Goal: Task Accomplishment & Management: Use online tool/utility

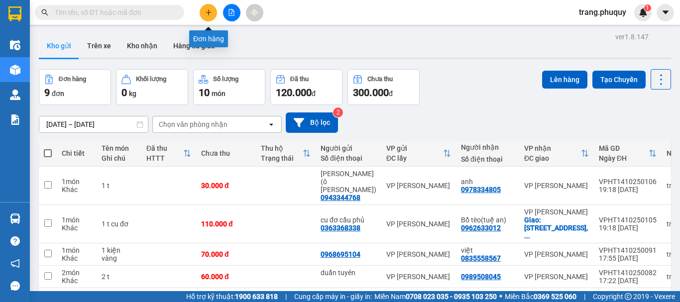
click at [206, 11] on icon "plus" at bounding box center [208, 12] width 7 height 7
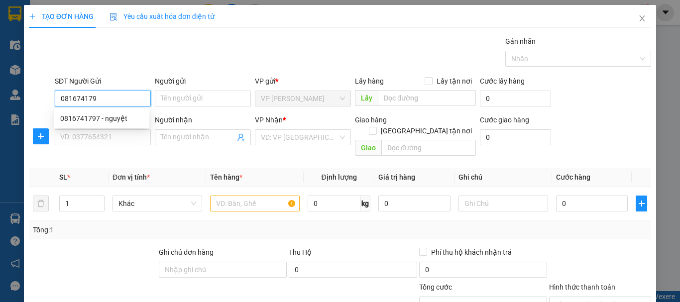
type input "0816741797"
click at [113, 120] on div "0816741797 - nguyệt" at bounding box center [101, 118] width 83 height 11
type input "nguyệt"
type input "0816741797"
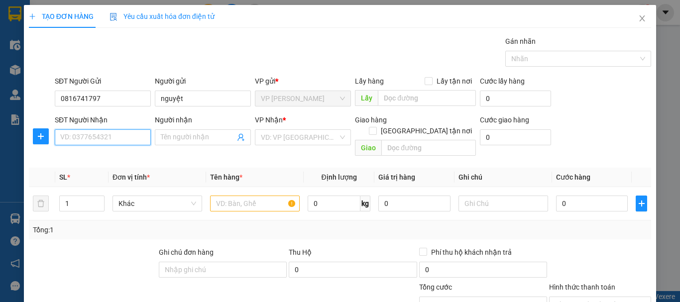
click at [116, 134] on input "SĐT Người Nhận" at bounding box center [103, 137] width 96 height 16
type input "0911250346"
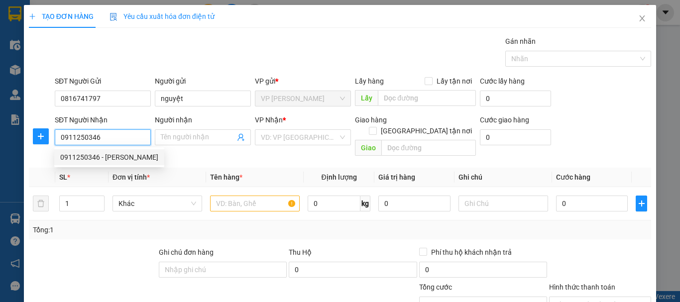
click at [120, 159] on div "0911250346 - [PERSON_NAME]" at bounding box center [109, 157] width 98 height 11
type input "[PERSON_NAME]"
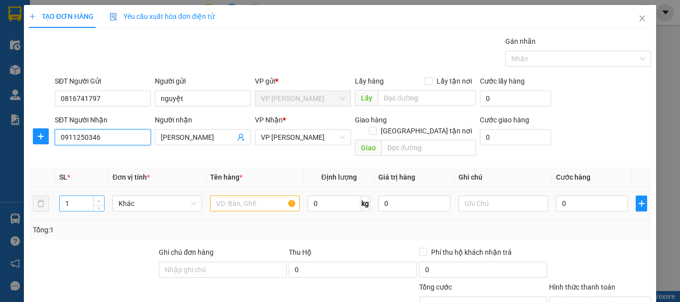
type input "0911250346"
type input "2"
click at [100, 200] on icon "up" at bounding box center [98, 201] width 3 height 3
click at [213, 196] on input "text" at bounding box center [255, 204] width 90 height 16
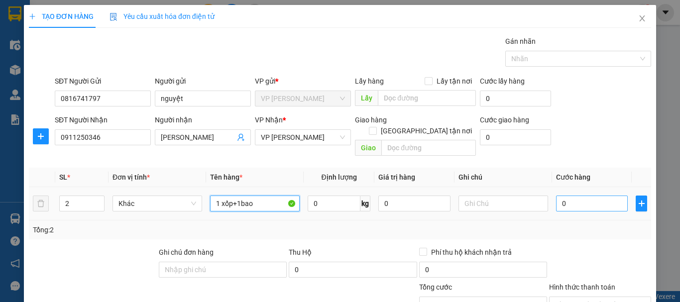
type input "1 xốp+1bao"
click at [563, 196] on input "0" at bounding box center [592, 204] width 72 height 16
type input "8"
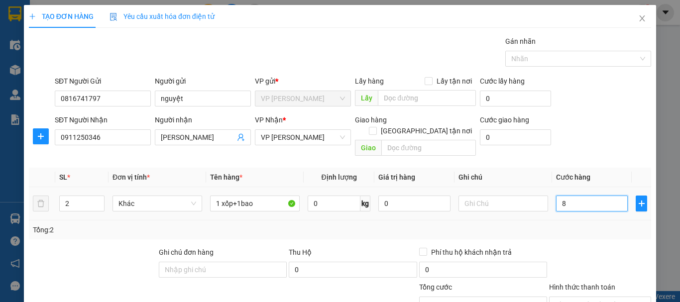
type input "80"
type input "80.000"
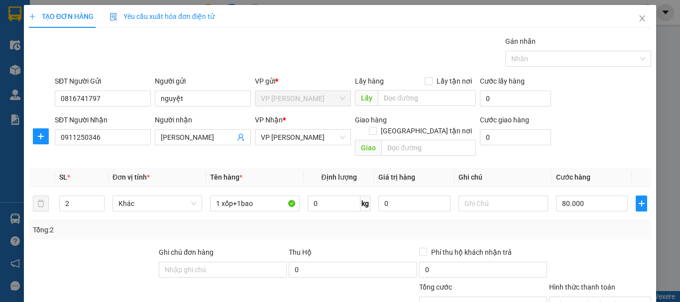
click at [560, 221] on div "Tổng: 2" at bounding box center [340, 230] width 622 height 19
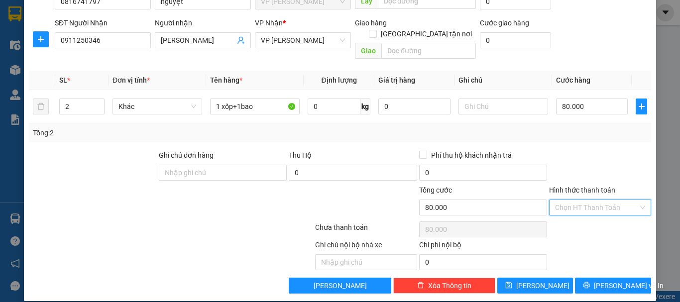
click at [573, 200] on input "Hình thức thanh toán" at bounding box center [596, 207] width 83 height 15
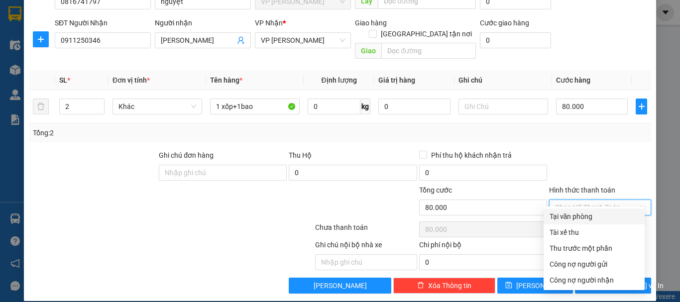
click at [567, 218] on div "Tại văn phòng" at bounding box center [594, 216] width 89 height 11
type input "0"
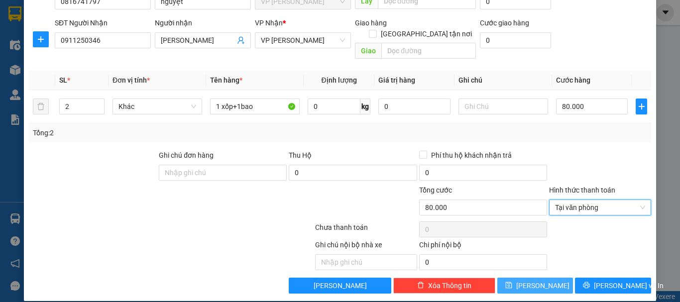
drag, startPoint x: 526, startPoint y: 283, endPoint x: 534, endPoint y: 274, distance: 11.6
click at [527, 281] on div "TẠO ĐƠN HÀNG Yêu cầu xuất hóa đơn điện tử Transit Pickup Surcharge Ids Transit …" at bounding box center [340, 104] width 632 height 393
click at [534, 280] on span "[PERSON_NAME]" at bounding box center [542, 285] width 53 height 11
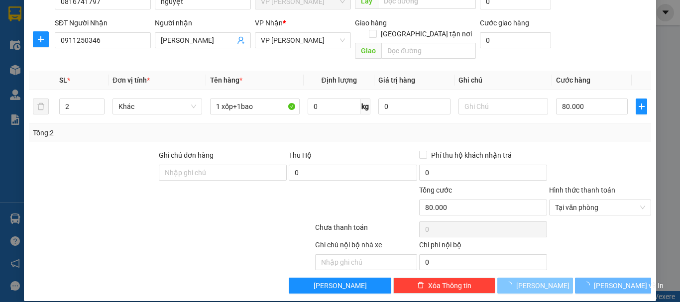
type input "1"
type input "0"
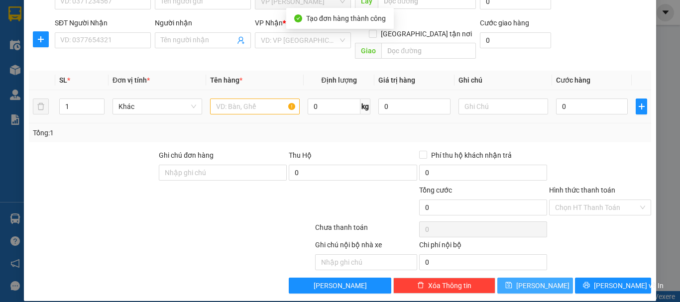
scroll to position [0, 0]
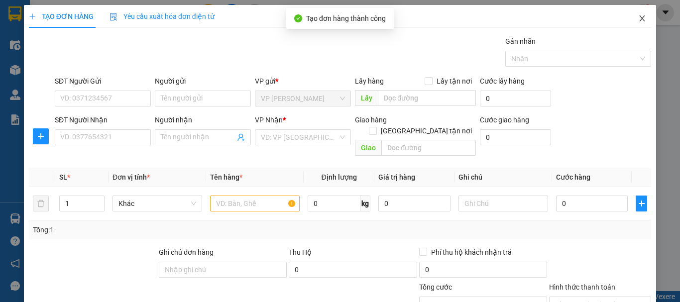
click at [638, 19] on icon "close" at bounding box center [642, 18] width 8 height 8
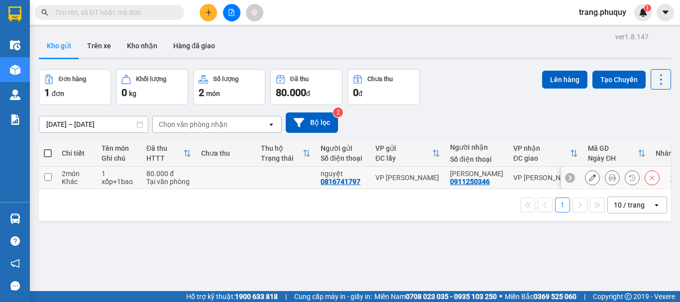
click at [43, 179] on td at bounding box center [48, 178] width 18 height 22
checkbox input "true"
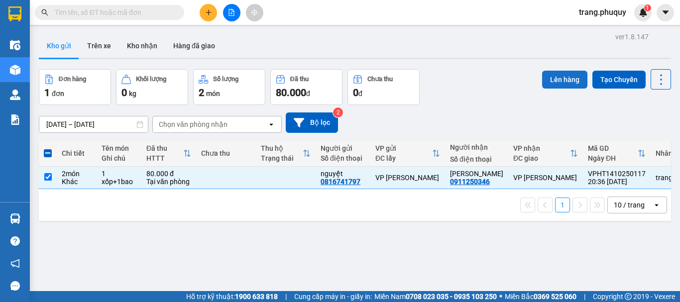
click at [545, 80] on button "Lên hàng" at bounding box center [564, 80] width 45 height 18
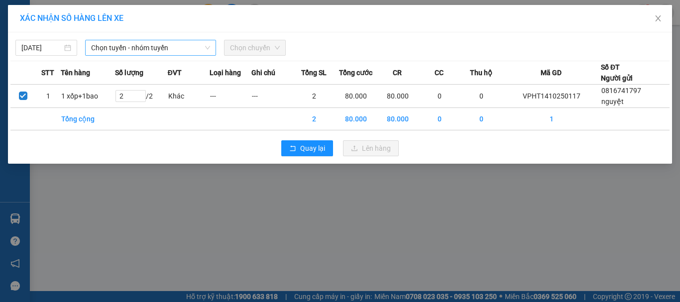
click at [100, 48] on span "Chọn tuyến - nhóm tuyến" at bounding box center [150, 47] width 119 height 15
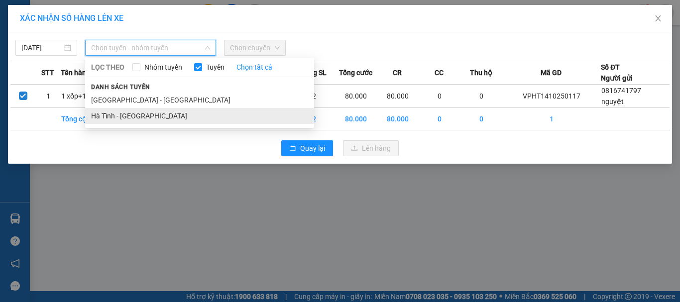
click at [110, 115] on li "Hà Tĩnh - [GEOGRAPHIC_DATA]" at bounding box center [199, 116] width 229 height 16
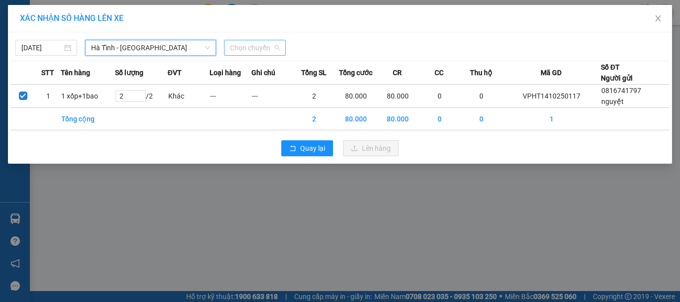
click at [247, 49] on span "Chọn chuyến" at bounding box center [255, 47] width 50 height 15
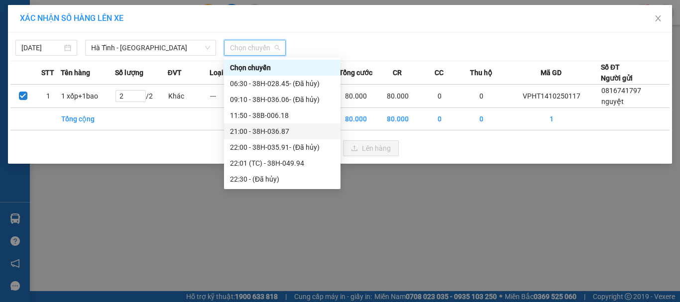
scroll to position [48, 0]
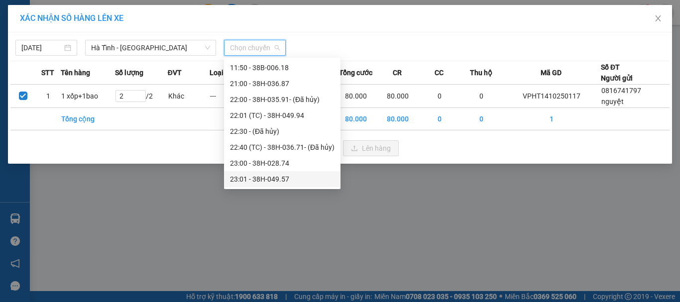
click at [263, 181] on div "23:01 - 38H-049.57" at bounding box center [282, 179] width 105 height 11
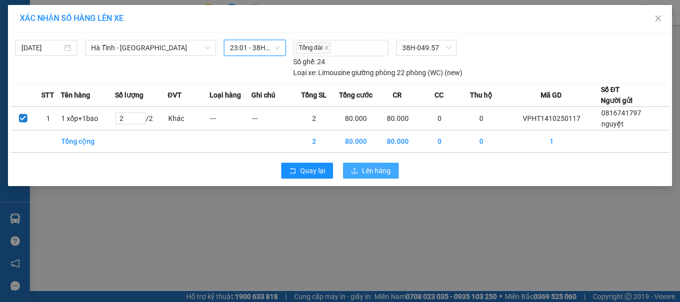
click at [370, 168] on span "Lên hàng" at bounding box center [376, 170] width 29 height 11
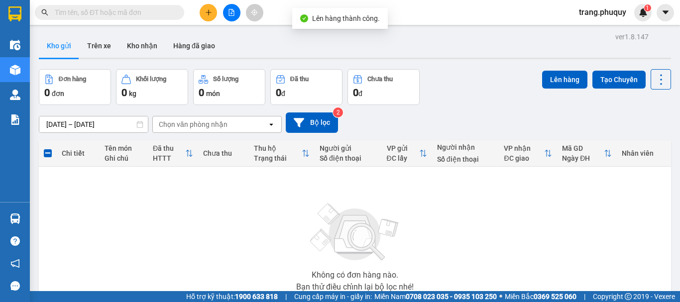
click at [232, 9] on icon "file-add" at bounding box center [231, 12] width 5 height 7
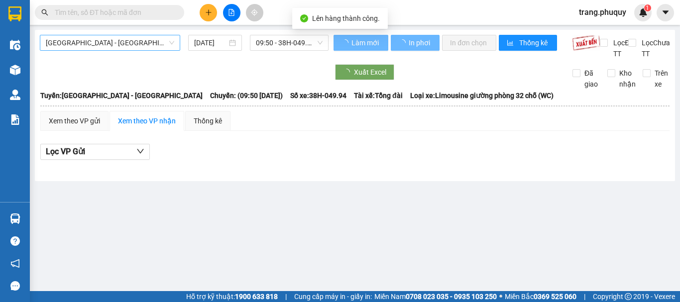
click at [104, 43] on span "[GEOGRAPHIC_DATA] - [GEOGRAPHIC_DATA]" at bounding box center [110, 42] width 128 height 15
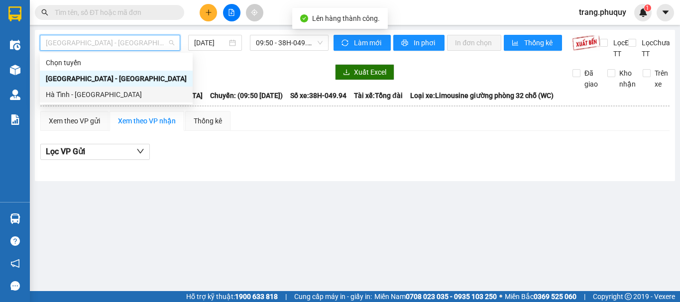
click at [84, 95] on div "Hà Tĩnh - [GEOGRAPHIC_DATA]" at bounding box center [116, 94] width 141 height 11
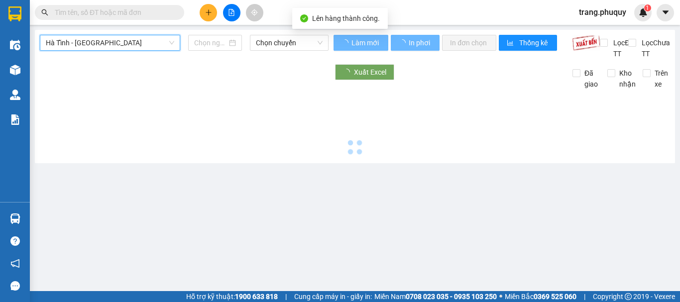
type input "[DATE]"
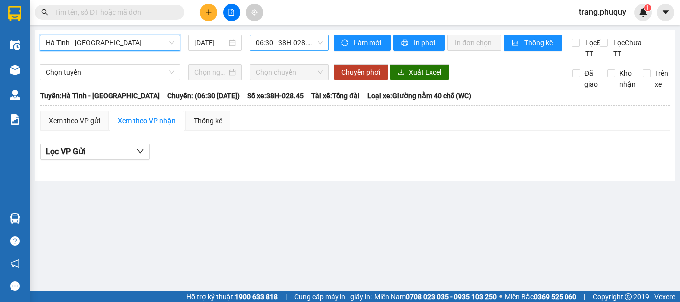
click at [268, 43] on span "06:30 - 38H-028.45 - (Đã hủy)" at bounding box center [289, 42] width 67 height 15
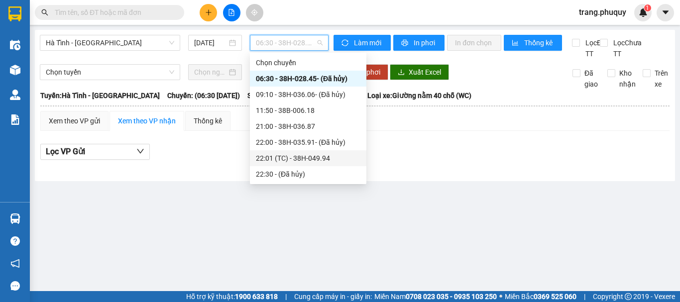
scroll to position [48, 0]
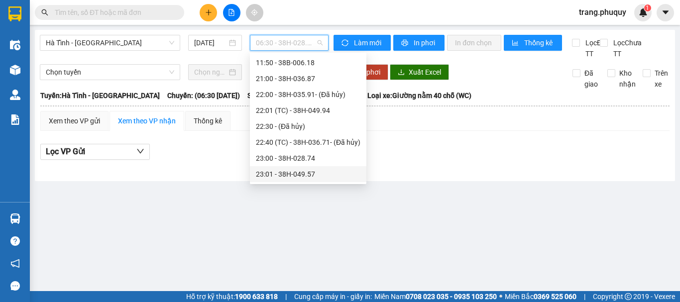
click at [299, 171] on div "23:01 - 38H-049.57" at bounding box center [308, 174] width 105 height 11
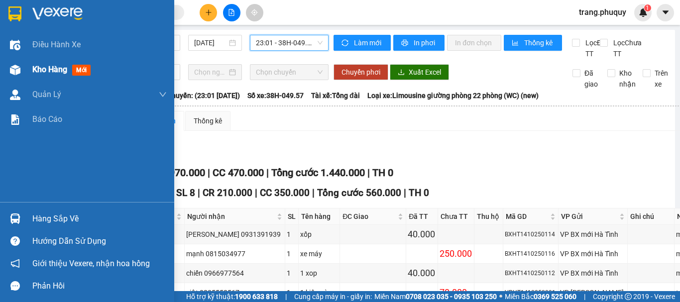
click at [42, 66] on span "Kho hàng" at bounding box center [49, 69] width 35 height 9
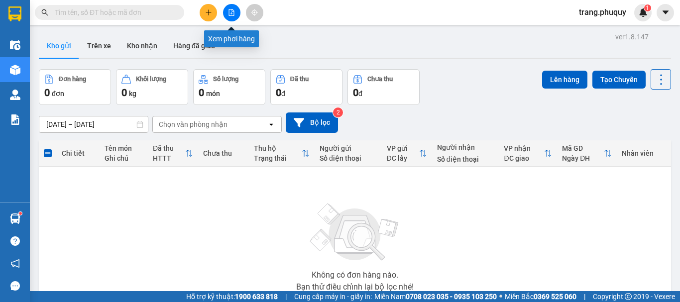
click at [230, 10] on icon "file-add" at bounding box center [231, 12] width 7 height 7
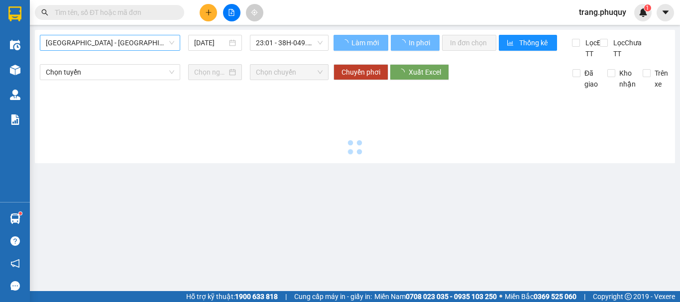
click at [100, 44] on span "[GEOGRAPHIC_DATA] - [GEOGRAPHIC_DATA]" at bounding box center [110, 42] width 128 height 15
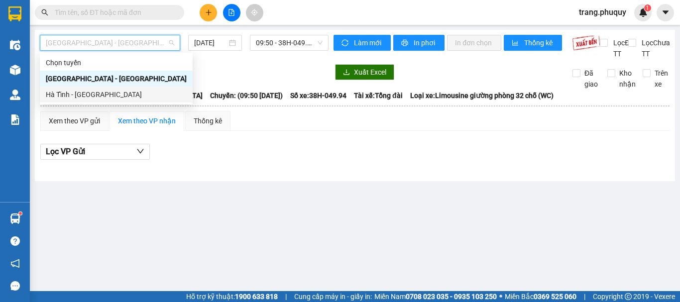
click at [86, 96] on div "Hà Tĩnh - [GEOGRAPHIC_DATA]" at bounding box center [116, 94] width 141 height 11
type input "[DATE]"
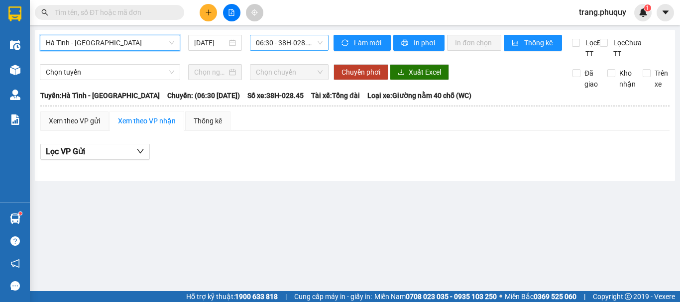
click at [288, 40] on span "06:30 - 38H-028.45 - (Đã hủy)" at bounding box center [289, 42] width 67 height 15
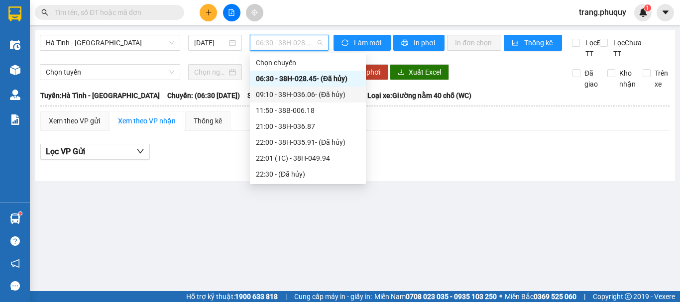
scroll to position [48, 0]
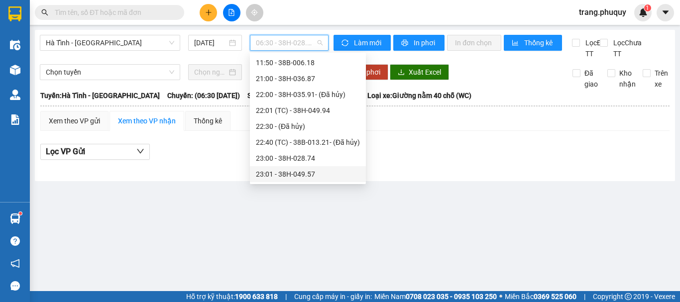
click at [299, 170] on div "23:01 - 38H-049.57" at bounding box center [308, 174] width 104 height 11
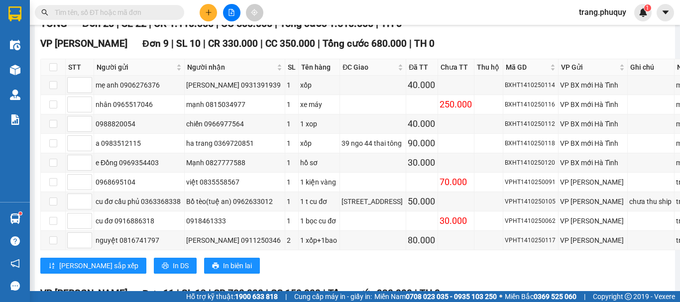
scroll to position [299, 0]
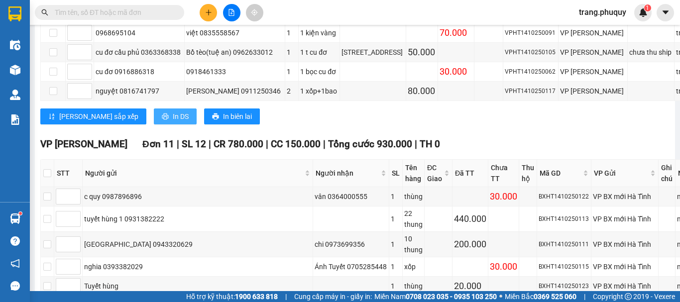
click at [154, 124] on button "In DS" at bounding box center [175, 117] width 43 height 16
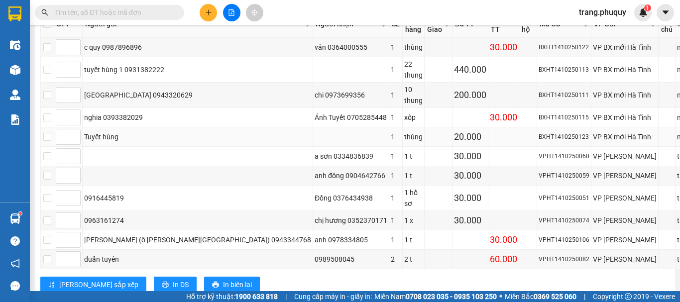
scroll to position [505, 0]
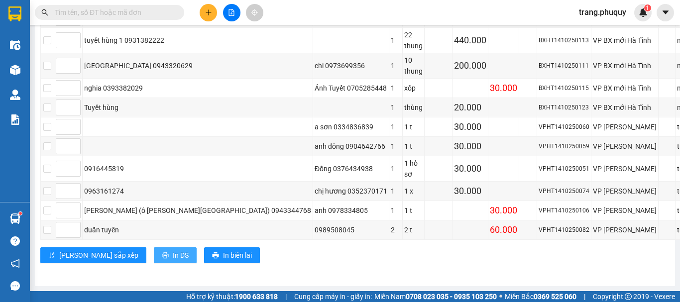
click at [173, 251] on span "In DS" at bounding box center [181, 255] width 16 height 11
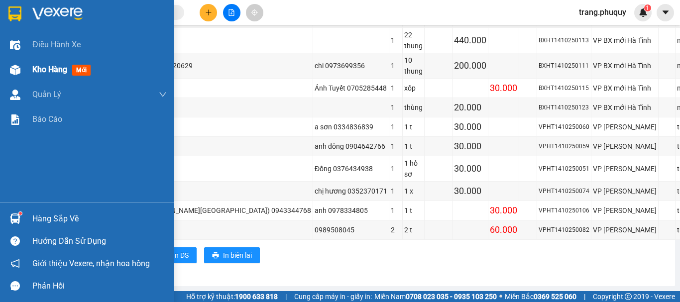
click at [29, 70] on div "Kho hàng mới" at bounding box center [87, 69] width 174 height 25
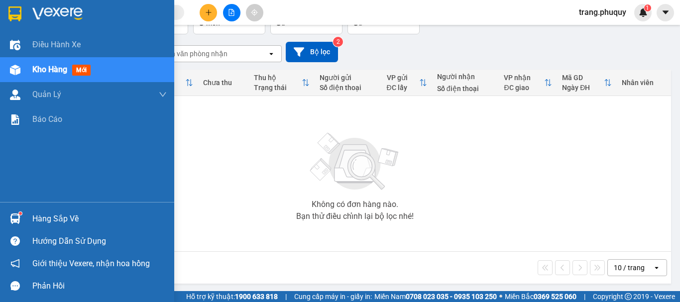
scroll to position [72, 0]
